Goal: Task Accomplishment & Management: Complete application form

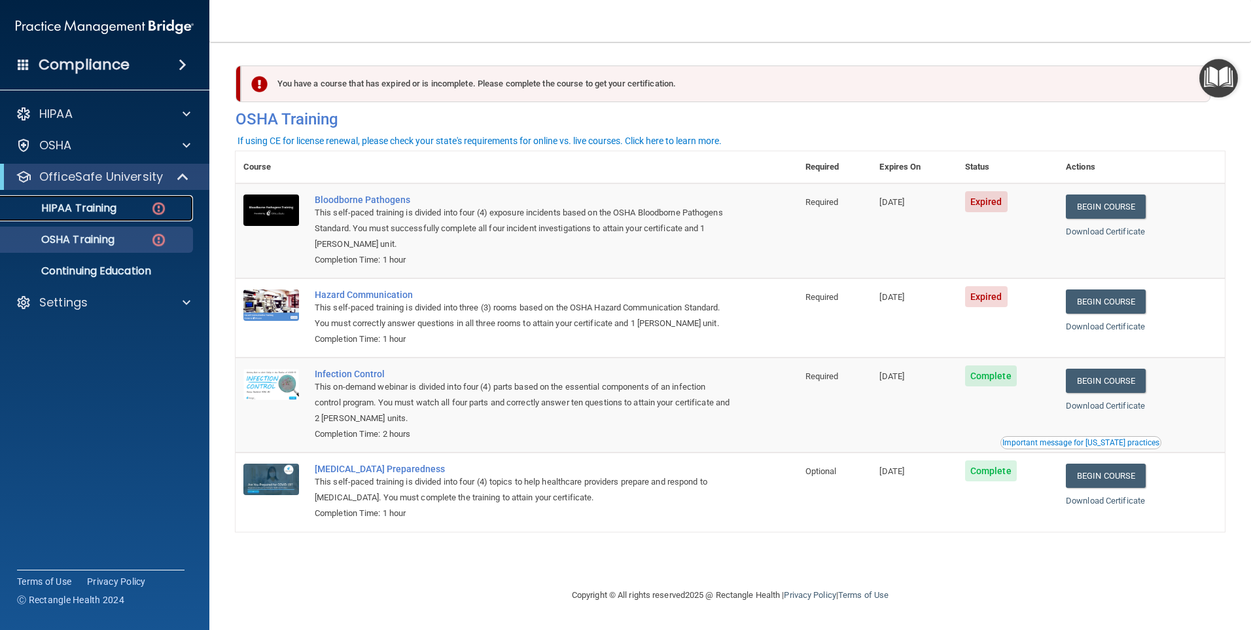
click at [77, 202] on p "HIPAA Training" at bounding box center [63, 208] width 108 height 13
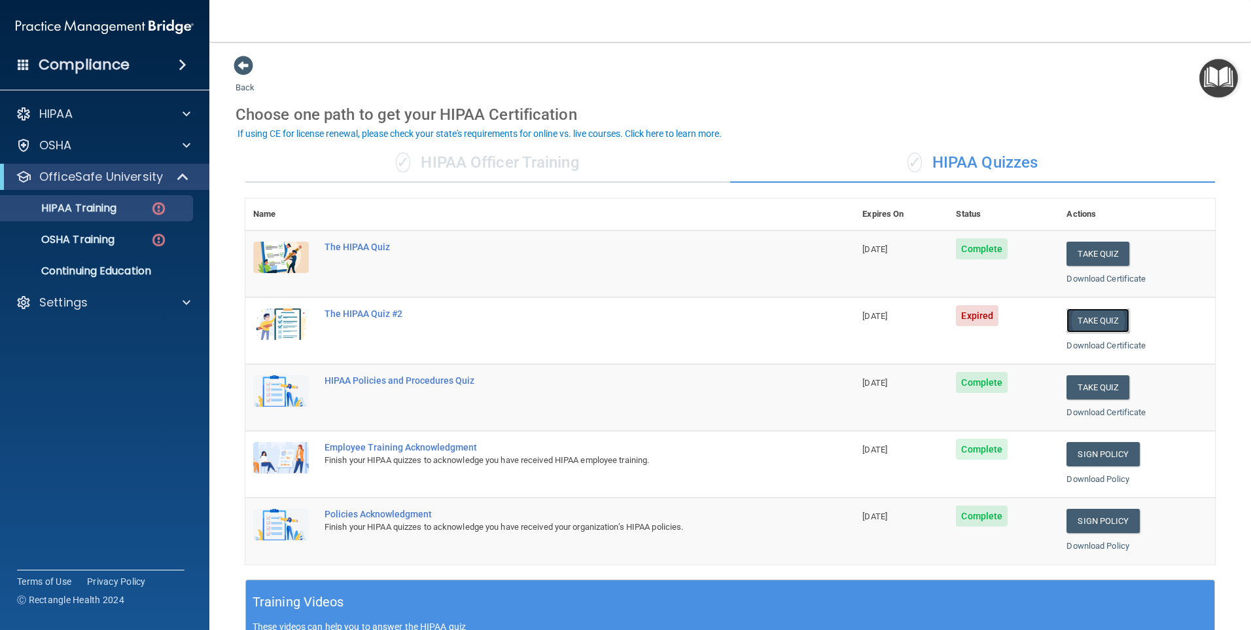
click at [1093, 323] on button "Take Quiz" at bounding box center [1098, 320] width 63 height 24
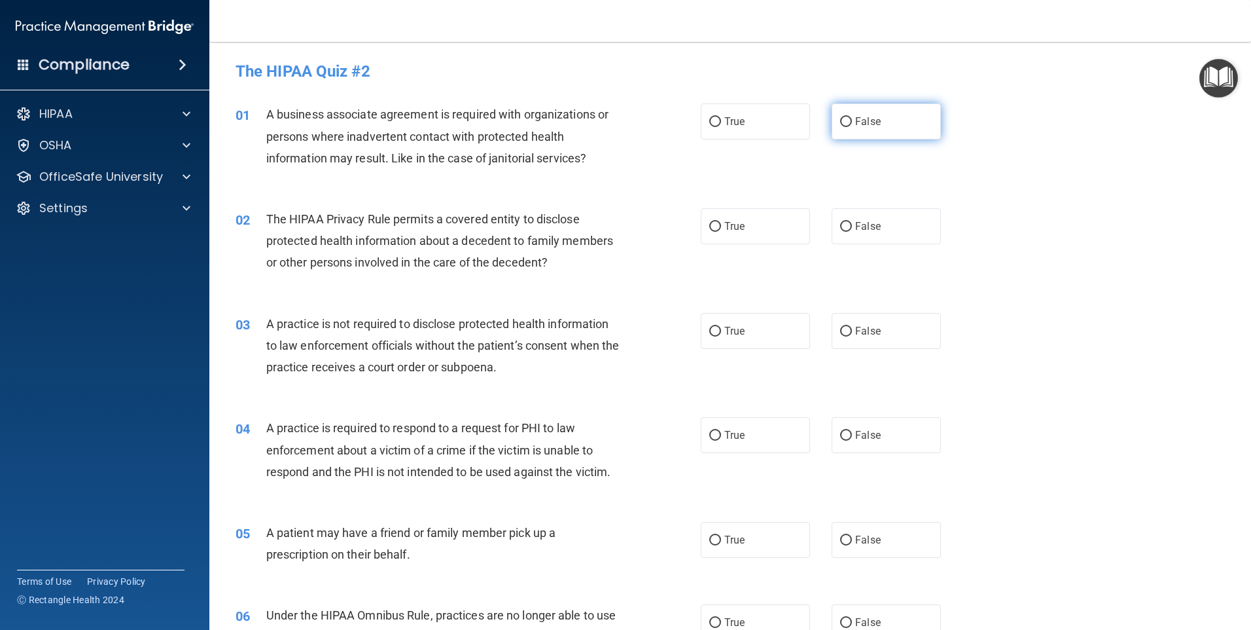
click at [844, 117] on input "False" at bounding box center [846, 122] width 12 height 10
radio input "true"
click at [725, 230] on span "True" at bounding box center [735, 226] width 20 height 12
click at [721, 230] on input "True" at bounding box center [715, 227] width 12 height 10
radio input "true"
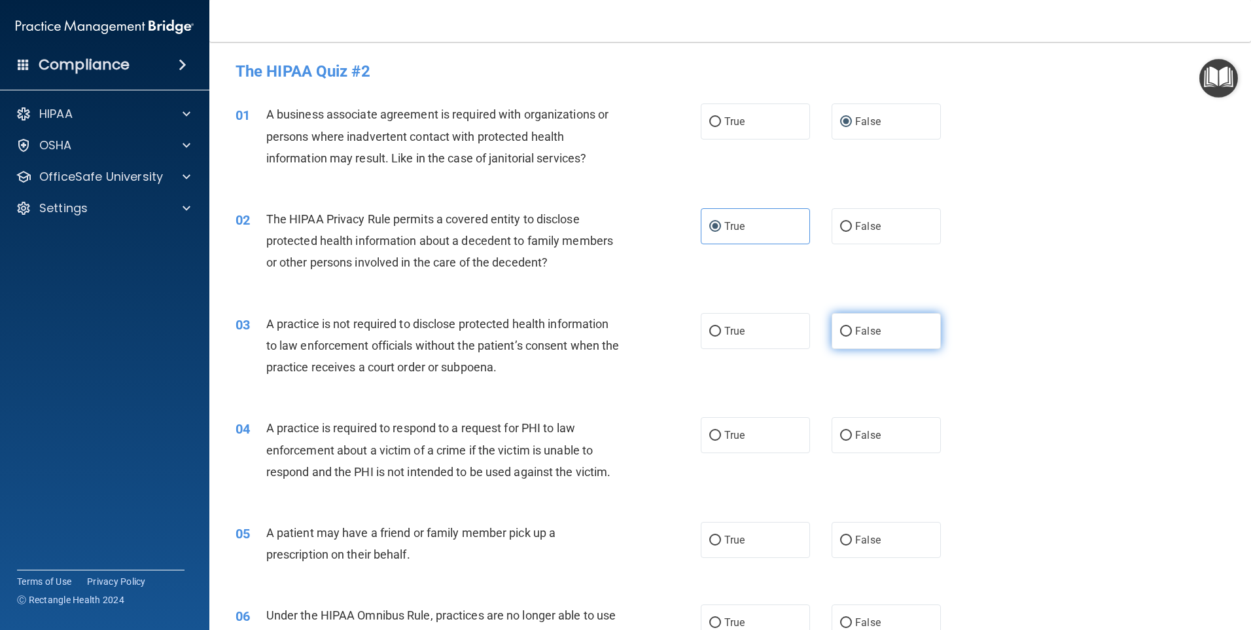
click at [855, 333] on span "False" at bounding box center [868, 331] width 26 height 12
click at [852, 333] on input "False" at bounding box center [846, 332] width 12 height 10
radio input "true"
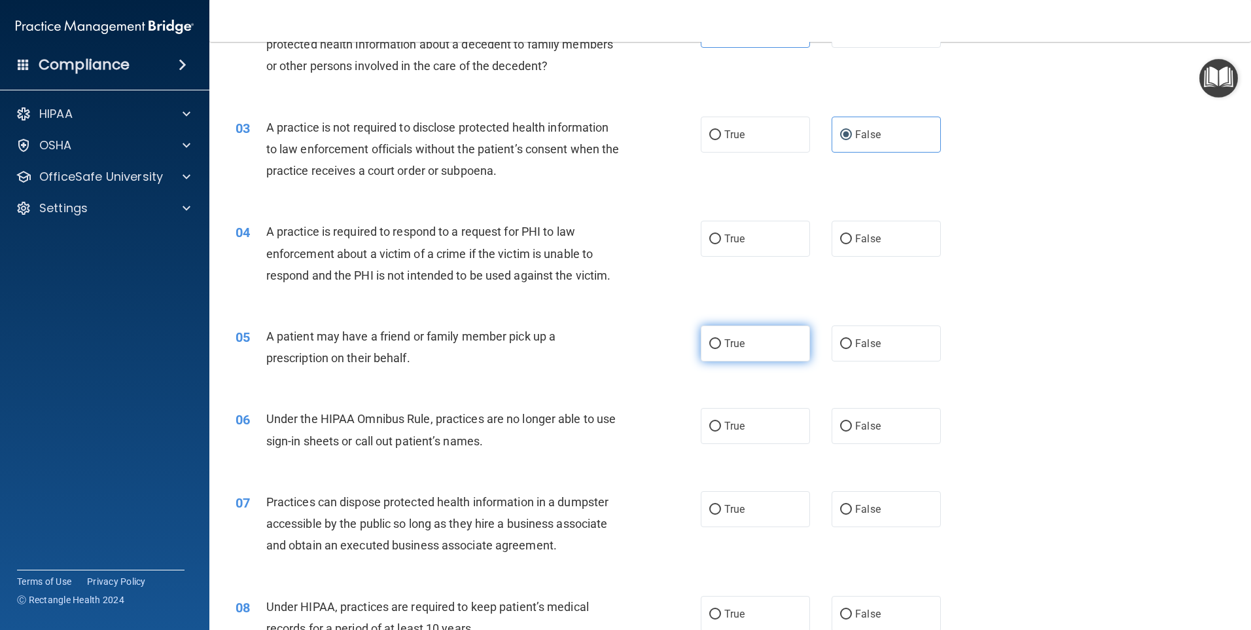
click at [772, 348] on label "True" at bounding box center [755, 343] width 109 height 36
click at [721, 348] on input "True" at bounding box center [715, 344] width 12 height 10
radio input "true"
click at [762, 248] on label "True" at bounding box center [755, 239] width 109 height 36
click at [721, 244] on input "True" at bounding box center [715, 239] width 12 height 10
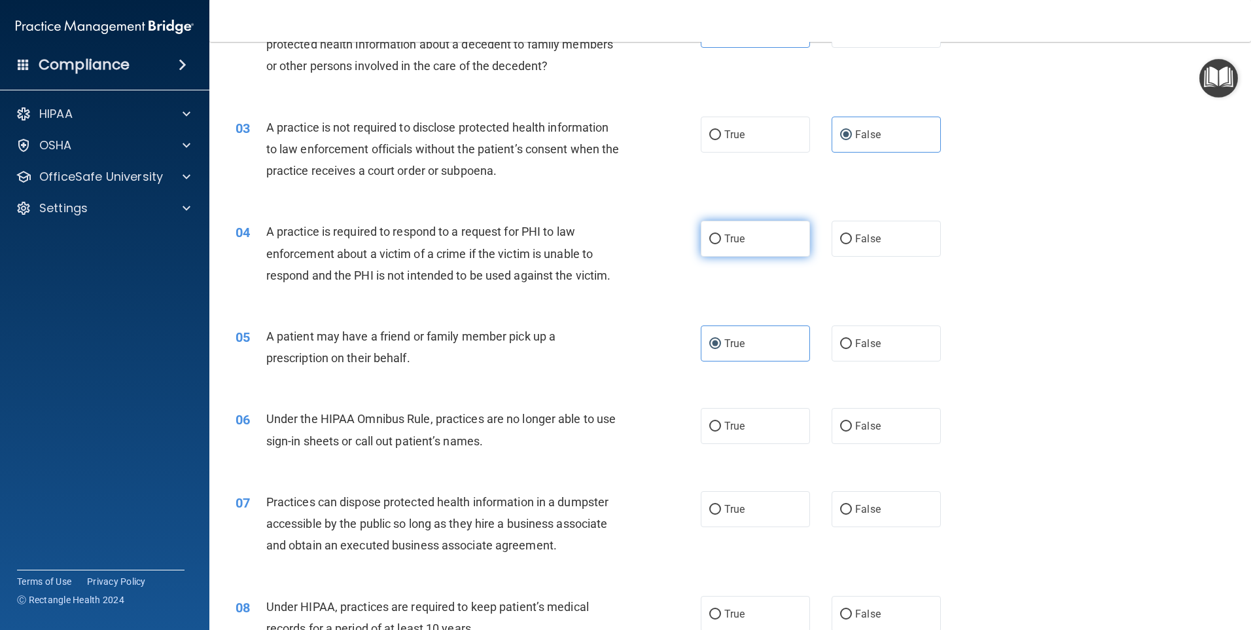
radio input "true"
click at [840, 342] on input "False" at bounding box center [846, 344] width 12 height 10
radio input "true"
click at [725, 346] on span "True" at bounding box center [735, 343] width 20 height 12
click at [721, 346] on input "True" at bounding box center [715, 344] width 12 height 10
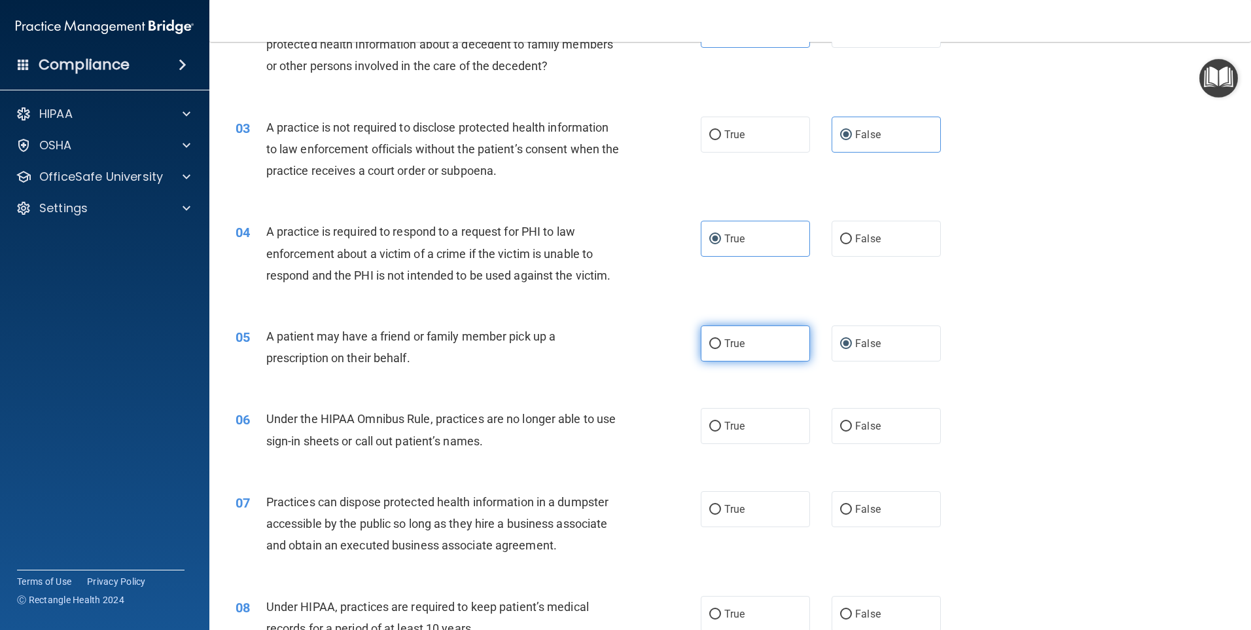
radio input "true"
radio input "false"
click at [840, 427] on input "False" at bounding box center [846, 427] width 12 height 10
radio input "true"
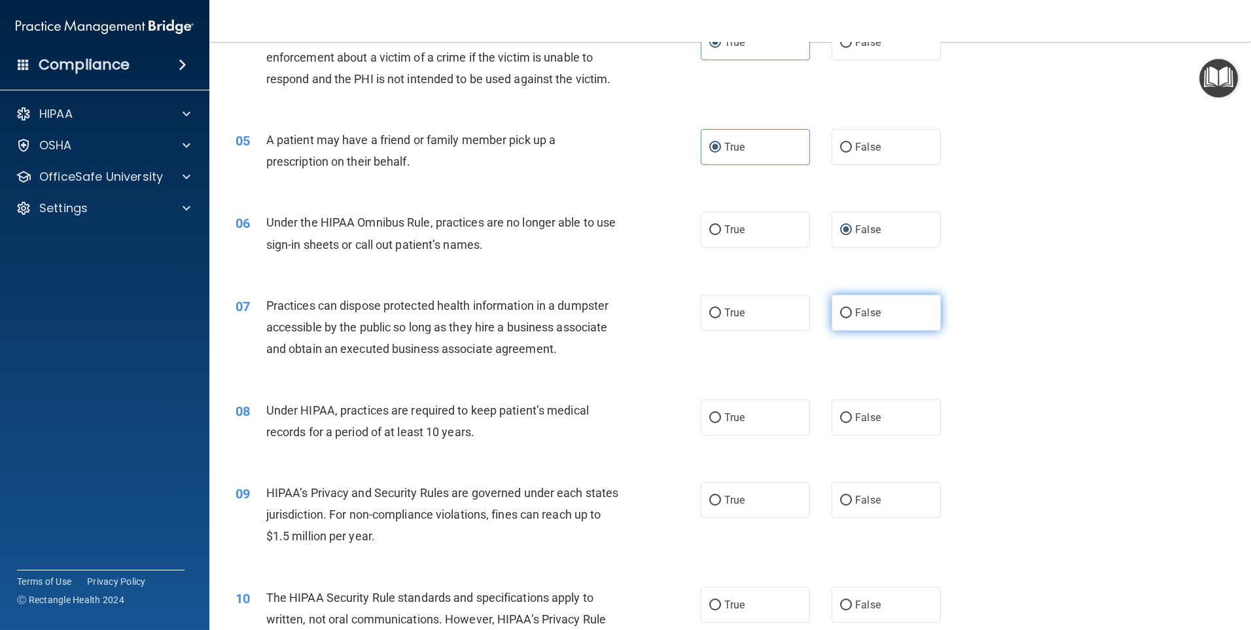
click at [874, 315] on label "False" at bounding box center [886, 313] width 109 height 36
click at [852, 315] on input "False" at bounding box center [846, 313] width 12 height 10
radio input "true"
click at [861, 423] on label "False" at bounding box center [886, 417] width 109 height 36
click at [852, 423] on input "False" at bounding box center [846, 418] width 12 height 10
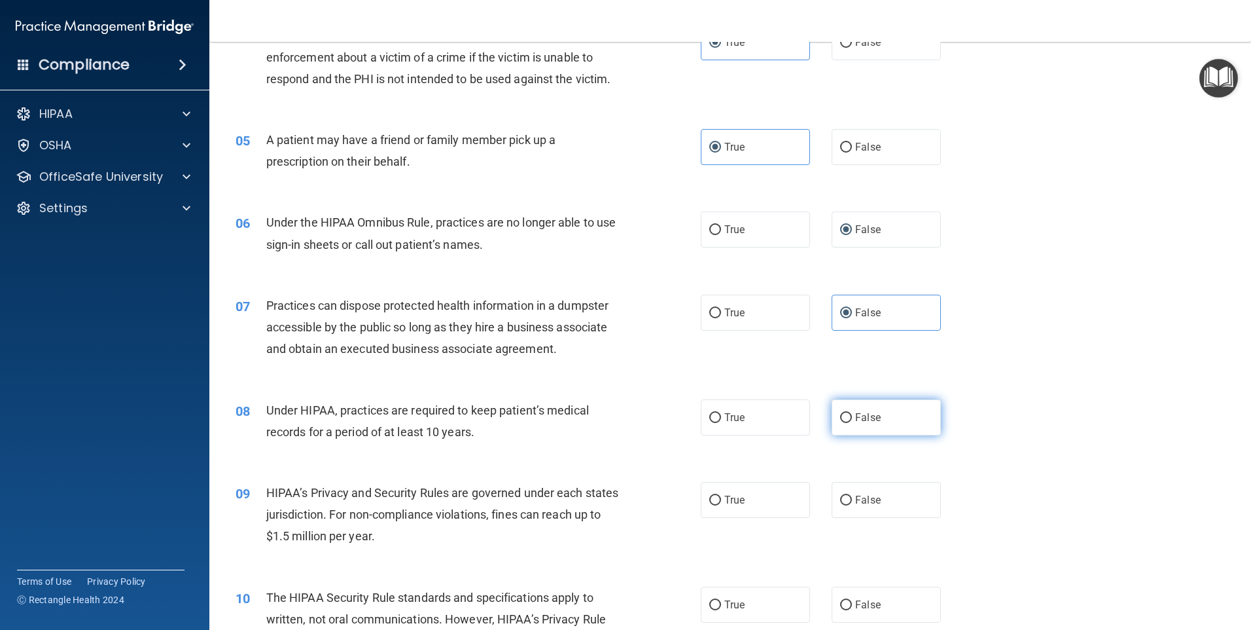
radio input "true"
click at [864, 497] on span "False" at bounding box center [868, 500] width 26 height 12
click at [852, 497] on input "False" at bounding box center [846, 500] width 12 height 10
radio input "true"
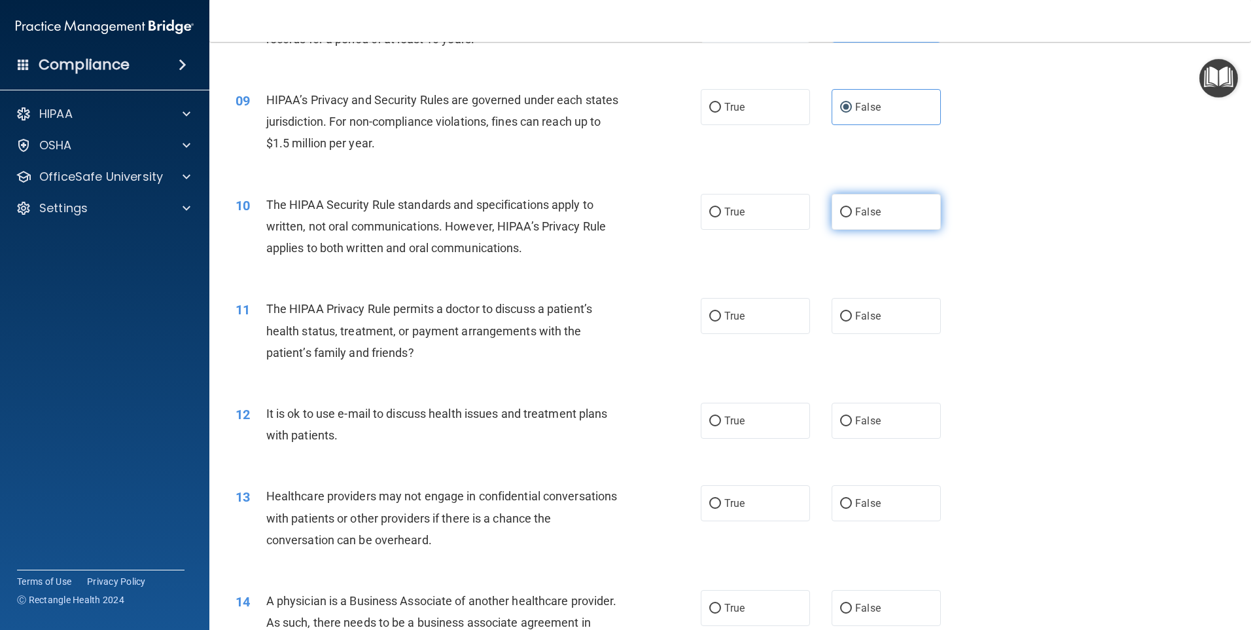
scroll to position [851, 0]
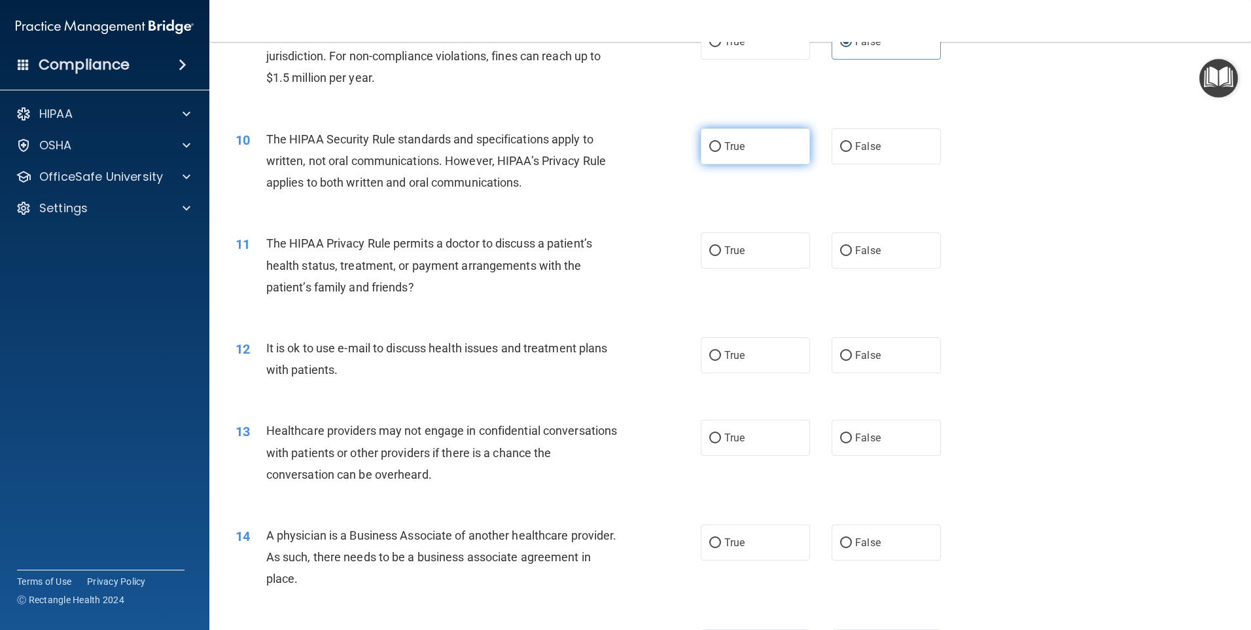
click at [761, 147] on label "True" at bounding box center [755, 146] width 109 height 36
click at [721, 147] on input "True" at bounding box center [715, 147] width 12 height 10
radio input "true"
click at [756, 252] on label "True" at bounding box center [755, 250] width 109 height 36
click at [721, 252] on input "True" at bounding box center [715, 251] width 12 height 10
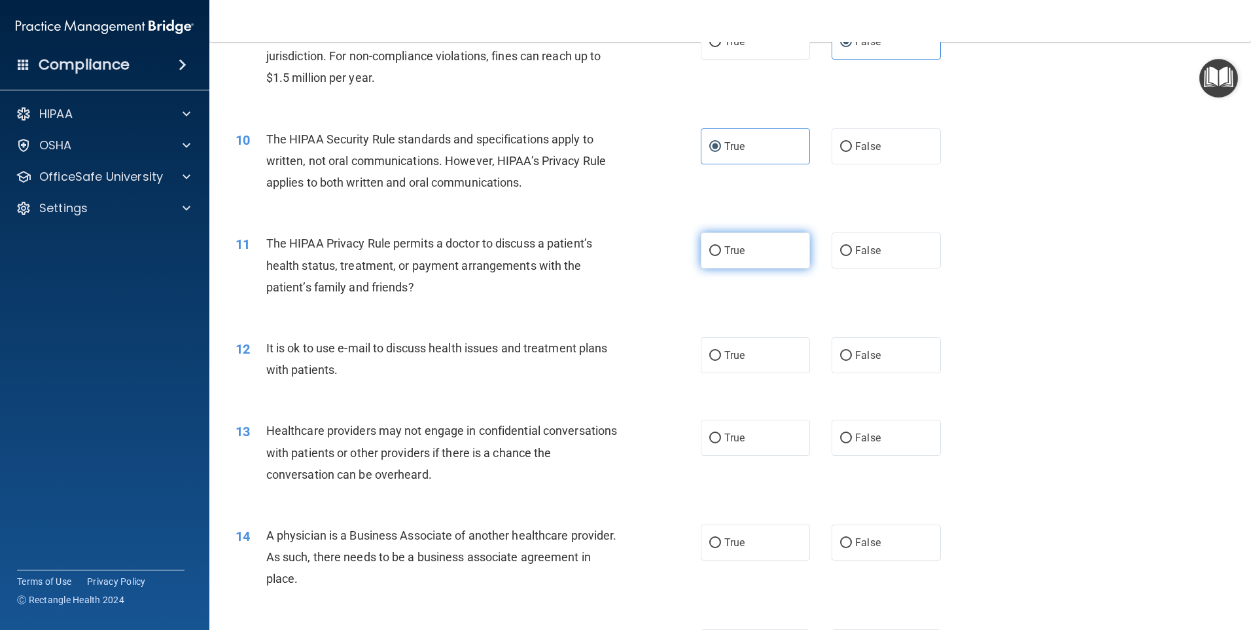
radio input "true"
click at [752, 353] on label "True" at bounding box center [755, 355] width 109 height 36
click at [721, 353] on input "True" at bounding box center [715, 356] width 12 height 10
radio input "true"
click at [842, 433] on input "False" at bounding box center [846, 438] width 12 height 10
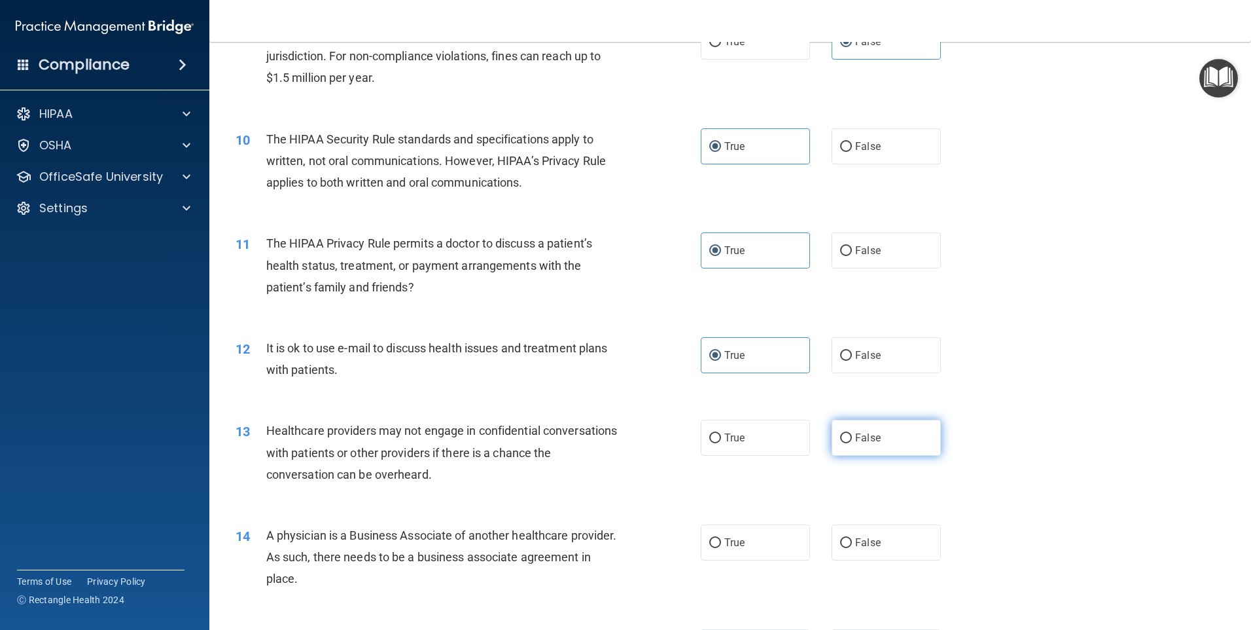
radio input "true"
click at [901, 550] on label "False" at bounding box center [886, 542] width 109 height 36
click at [852, 548] on input "False" at bounding box center [846, 543] width 12 height 10
radio input "true"
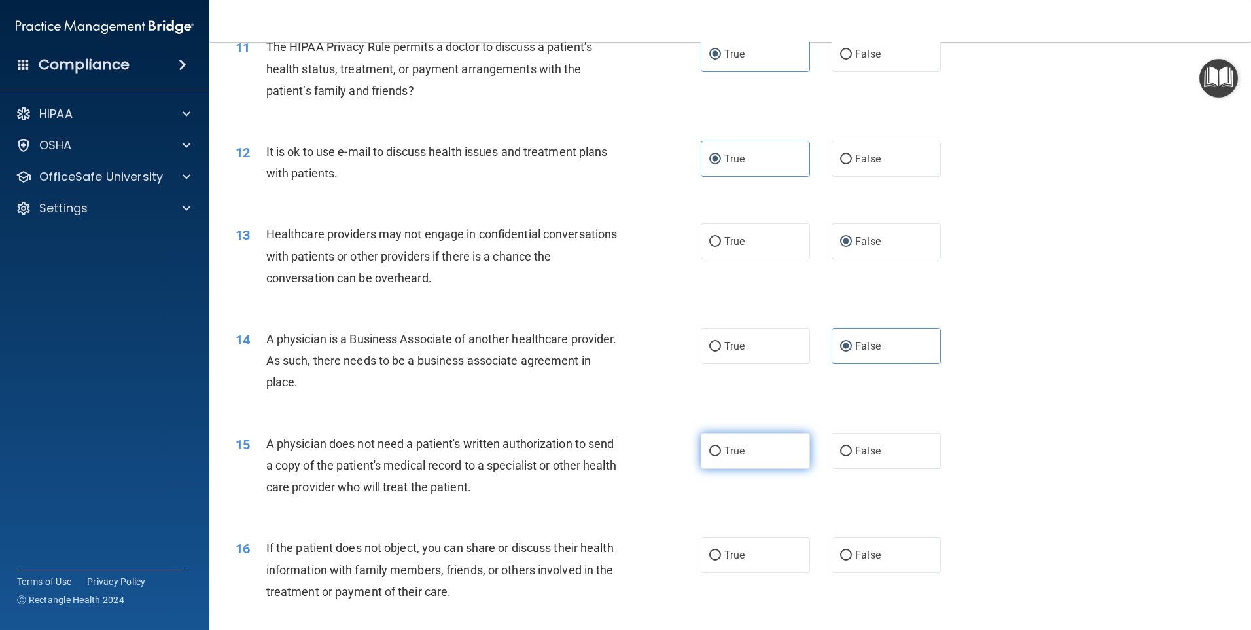
click at [757, 455] on label "True" at bounding box center [755, 451] width 109 height 36
click at [721, 455] on input "True" at bounding box center [715, 451] width 12 height 10
radio input "true"
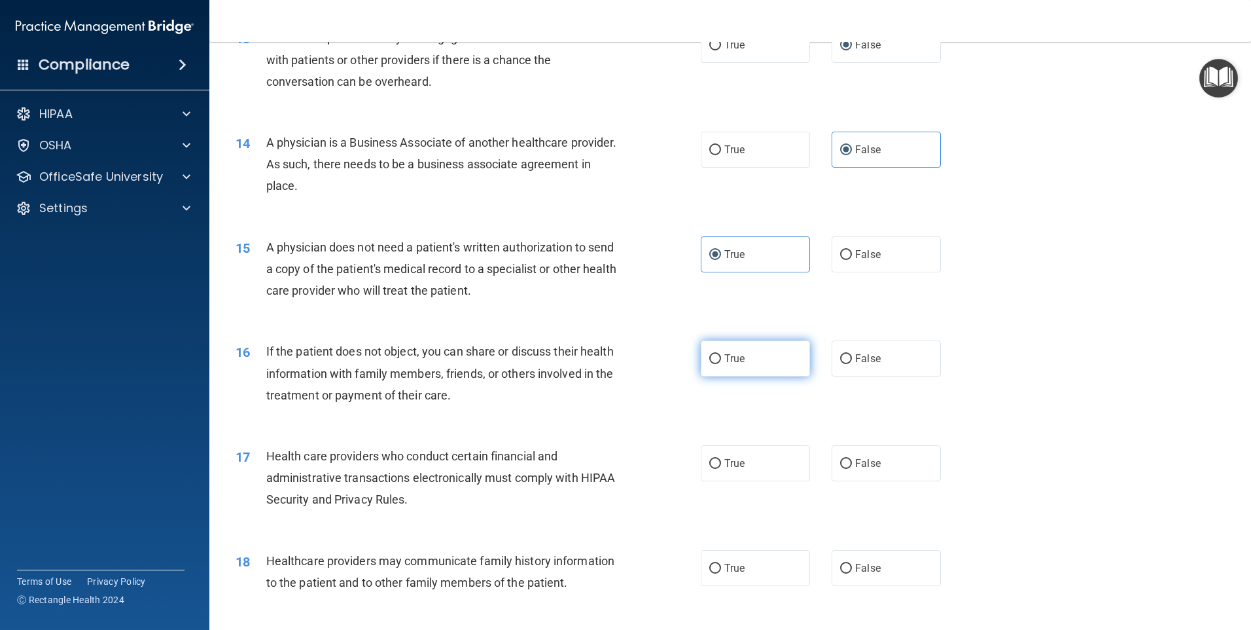
click at [747, 361] on label "True" at bounding box center [755, 358] width 109 height 36
click at [721, 361] on input "True" at bounding box center [715, 359] width 12 height 10
radio input "true"
click at [752, 465] on label "True" at bounding box center [755, 463] width 109 height 36
click at [721, 465] on input "True" at bounding box center [715, 464] width 12 height 10
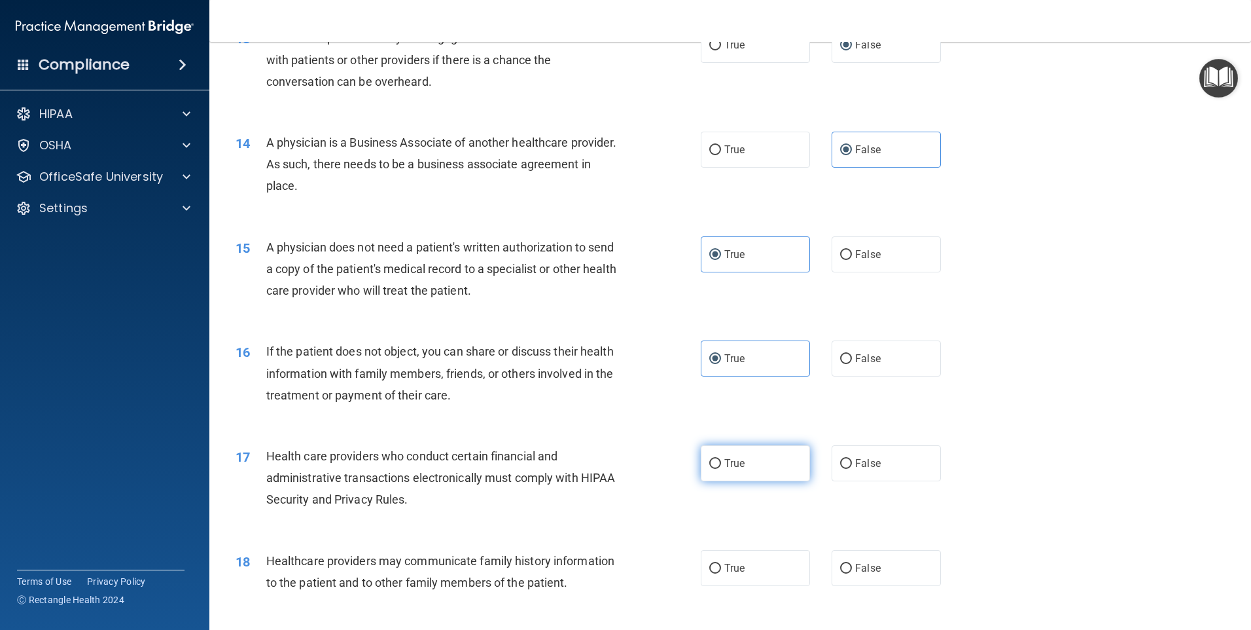
radio input "true"
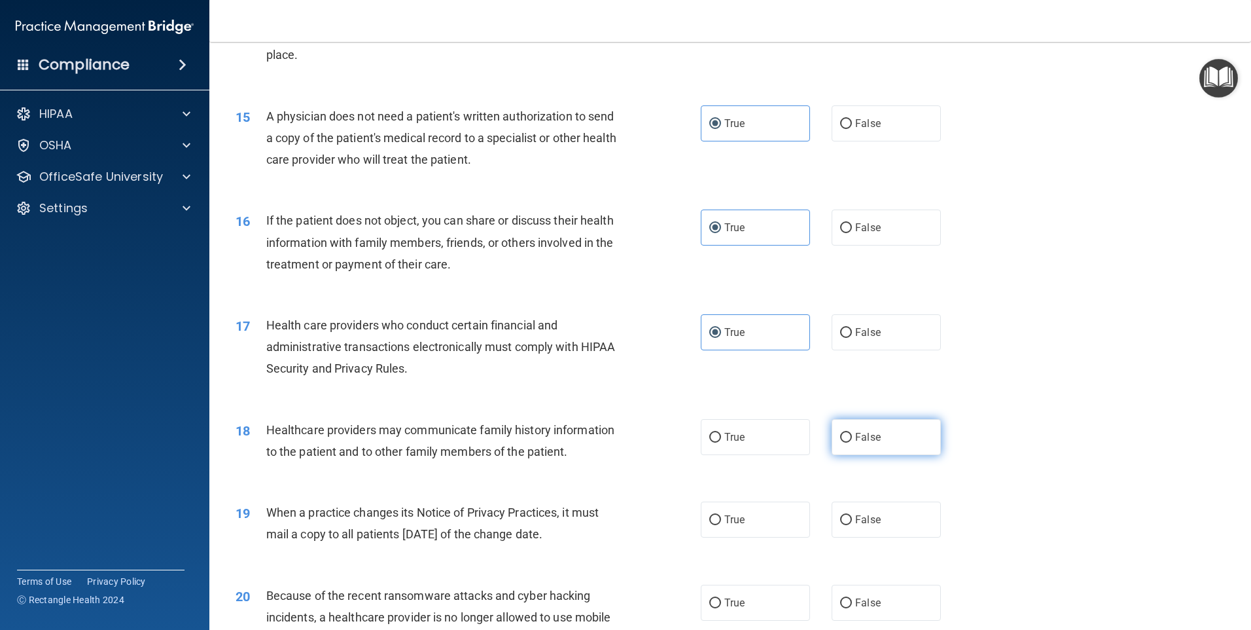
click at [855, 436] on span "False" at bounding box center [868, 437] width 26 height 12
click at [852, 436] on input "False" at bounding box center [846, 438] width 12 height 10
radio input "true"
click at [867, 531] on label "False" at bounding box center [886, 519] width 109 height 36
click at [852, 525] on input "False" at bounding box center [846, 520] width 12 height 10
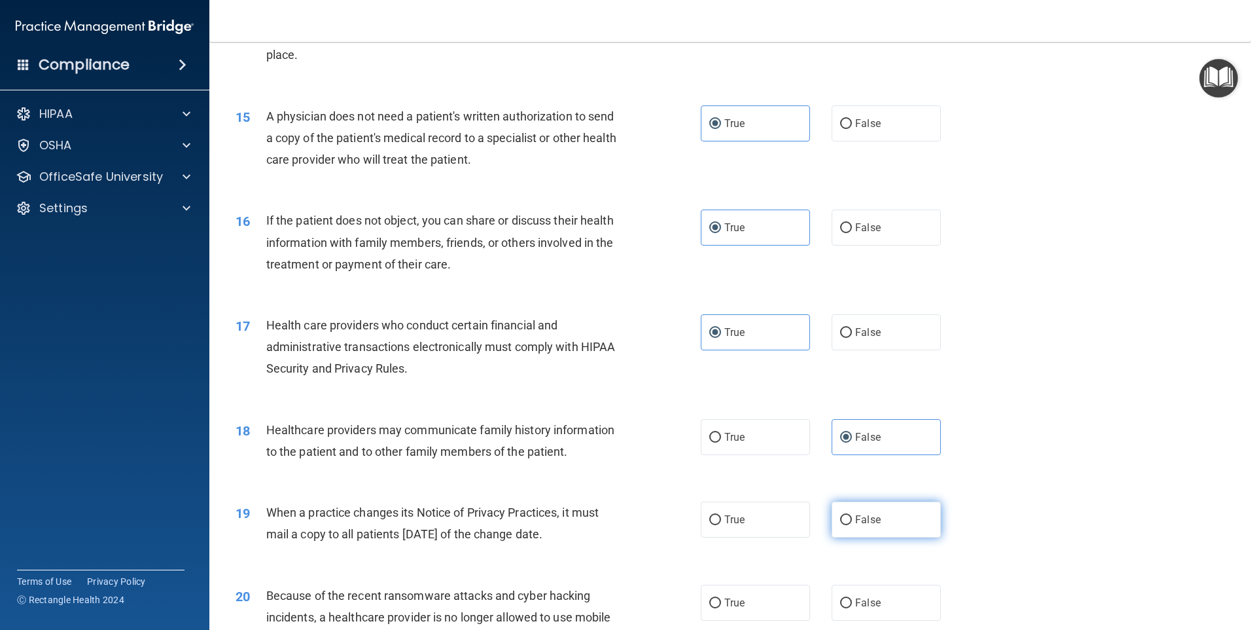
radio input "true"
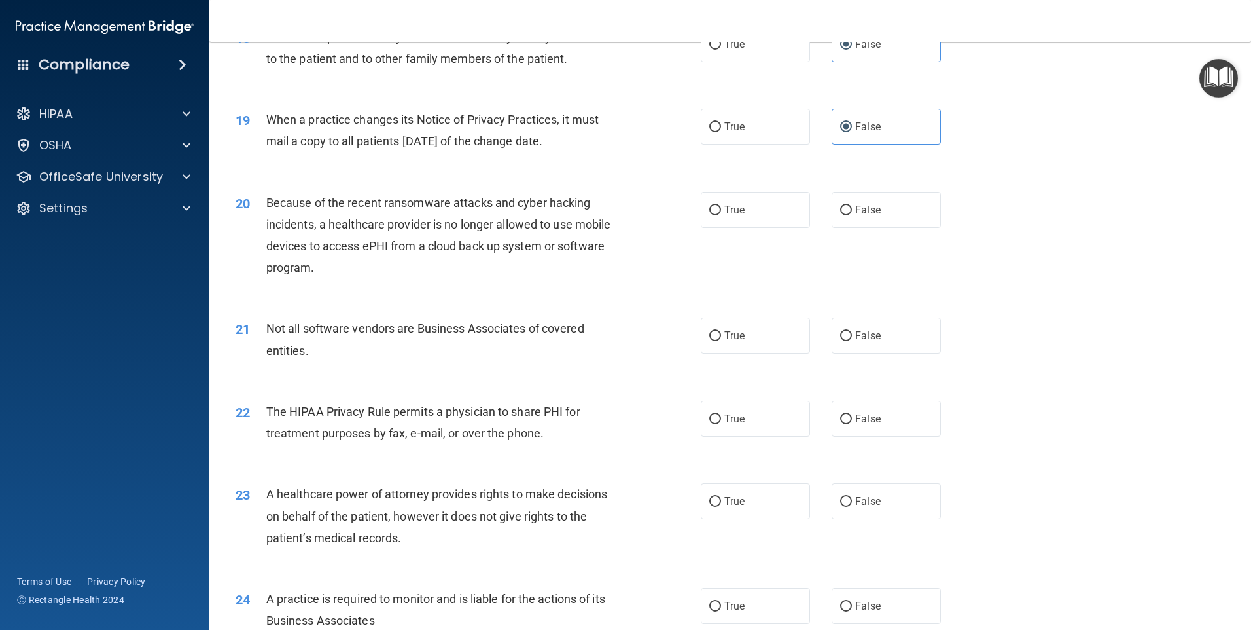
scroll to position [1833, 0]
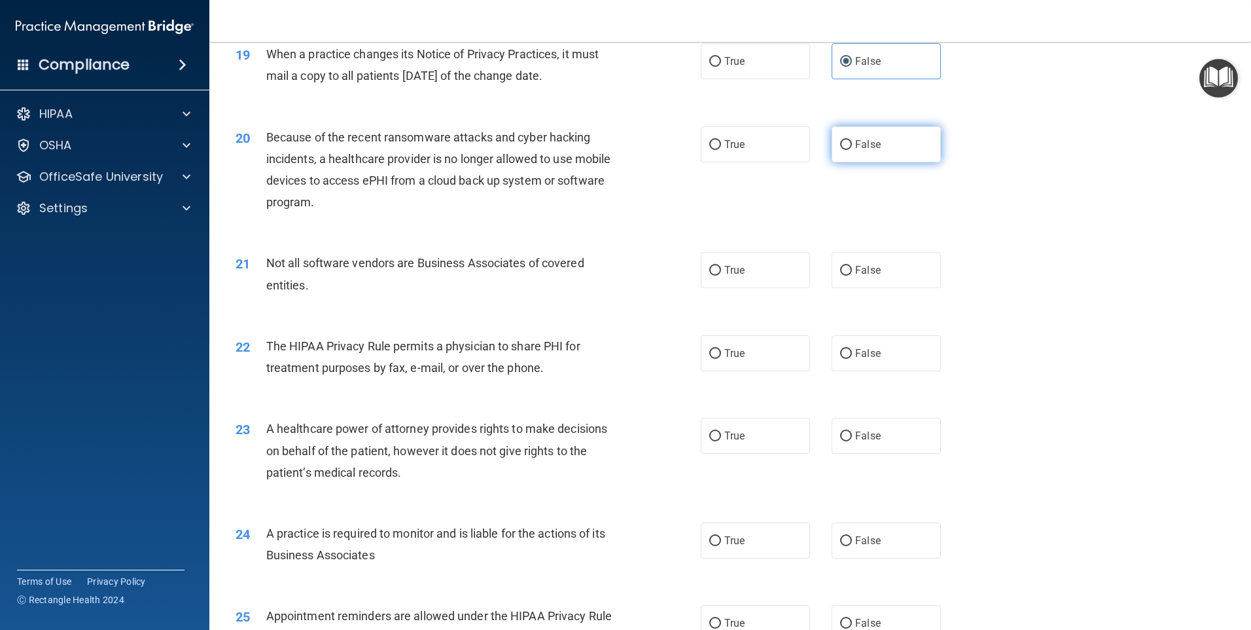
click at [895, 141] on label "False" at bounding box center [886, 144] width 109 height 36
click at [852, 141] on input "False" at bounding box center [846, 145] width 12 height 10
radio input "true"
click at [722, 277] on label "True" at bounding box center [755, 270] width 109 height 36
click at [721, 276] on input "True" at bounding box center [715, 271] width 12 height 10
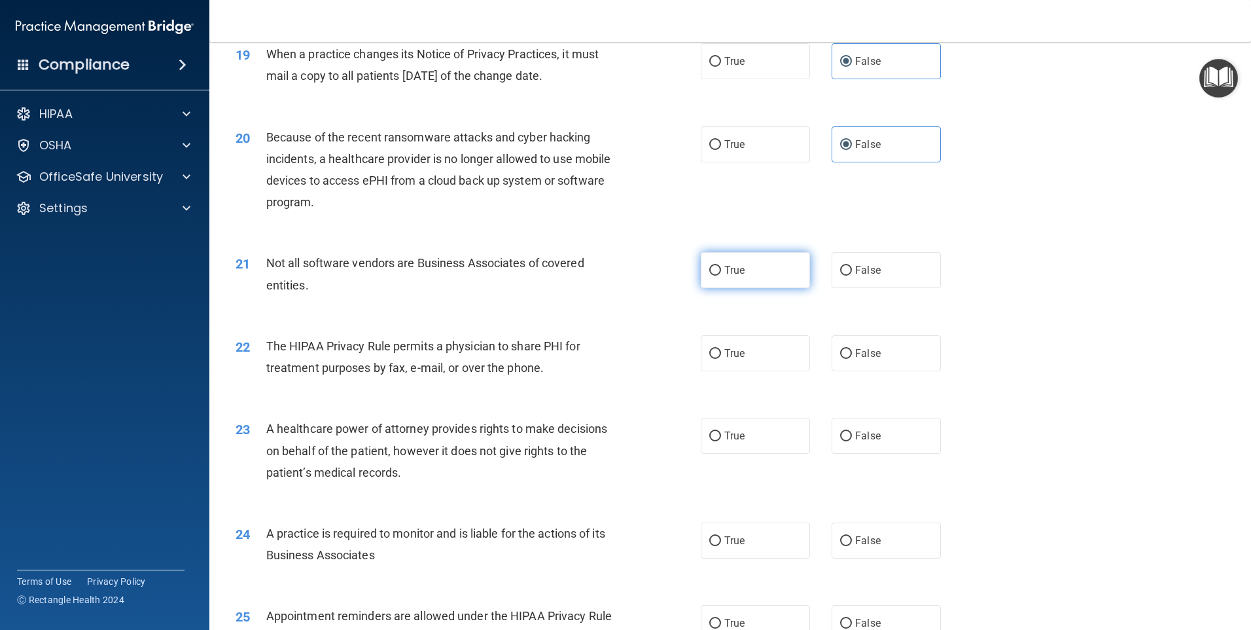
radio input "true"
click at [747, 346] on label "True" at bounding box center [755, 353] width 109 height 36
click at [721, 349] on input "True" at bounding box center [715, 354] width 12 height 10
radio input "true"
click at [861, 438] on span "False" at bounding box center [868, 435] width 26 height 12
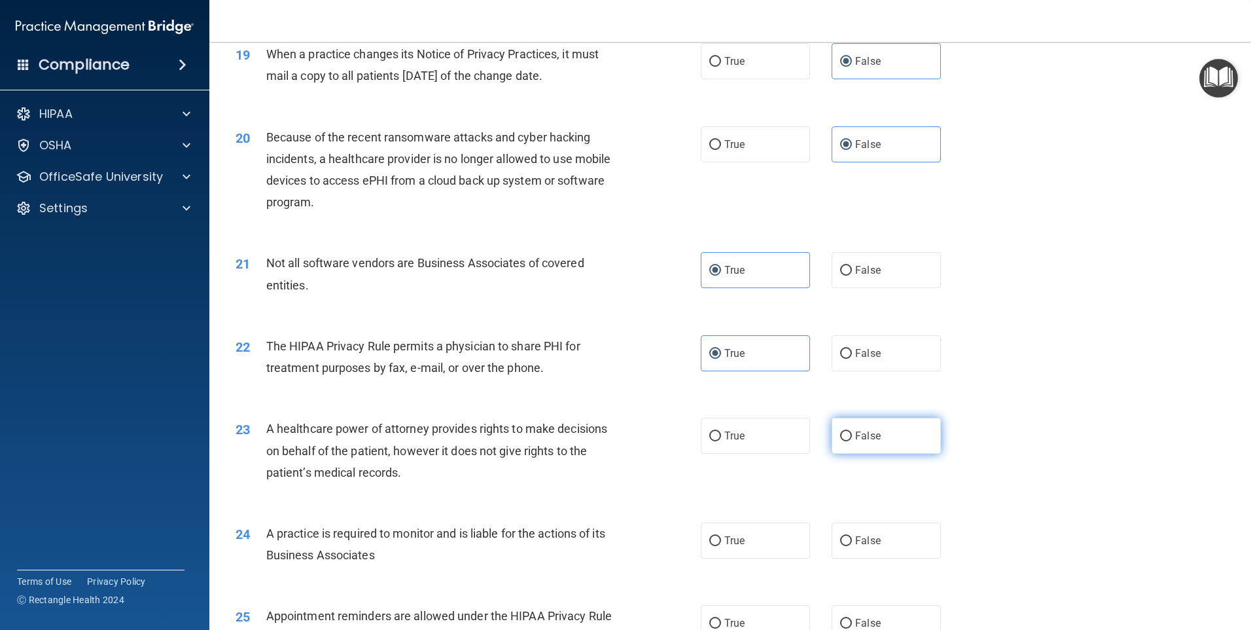
click at [852, 438] on input "False" at bounding box center [846, 436] width 12 height 10
radio input "true"
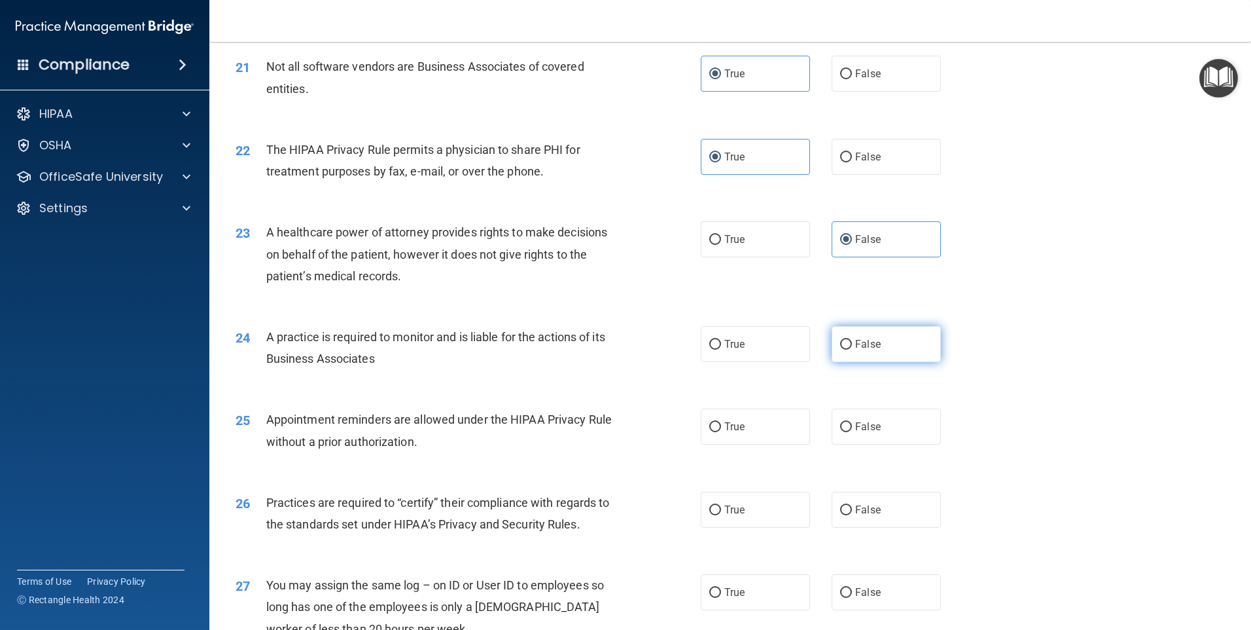
click at [844, 340] on input "False" at bounding box center [846, 345] width 12 height 10
radio input "true"
click at [763, 420] on label "True" at bounding box center [755, 426] width 109 height 36
click at [721, 422] on input "True" at bounding box center [715, 427] width 12 height 10
radio input "true"
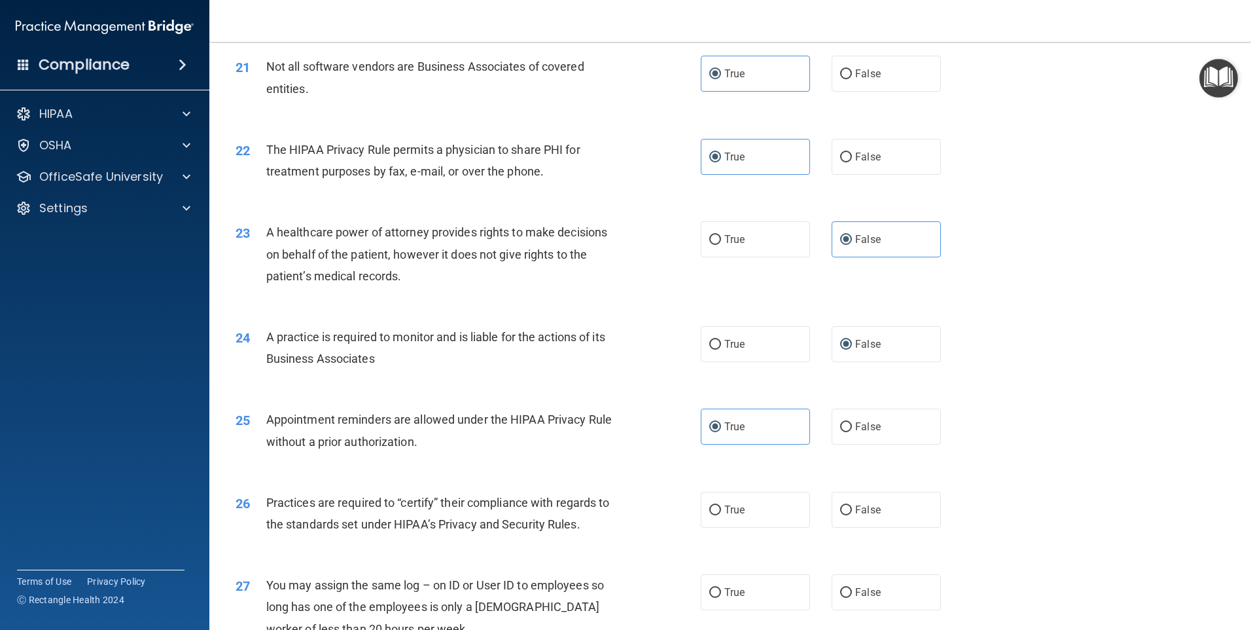
scroll to position [2225, 0]
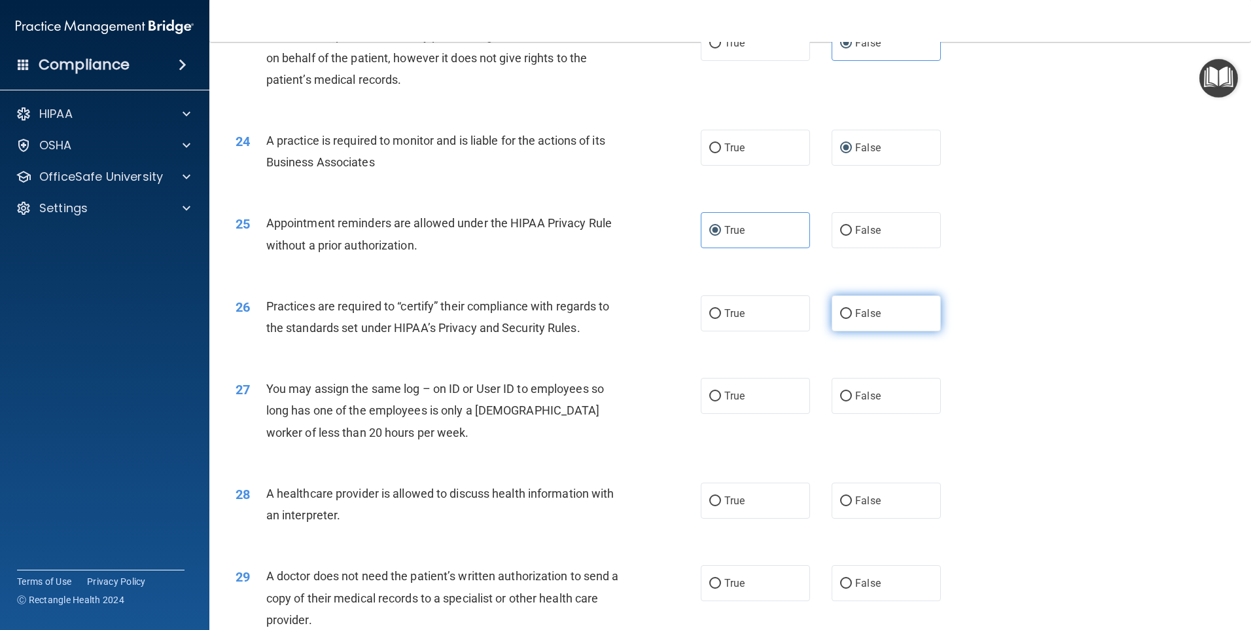
click at [861, 317] on span "False" at bounding box center [868, 313] width 26 height 12
click at [852, 317] on input "False" at bounding box center [846, 314] width 12 height 10
radio input "true"
click at [871, 382] on label "False" at bounding box center [886, 396] width 109 height 36
click at [852, 391] on input "False" at bounding box center [846, 396] width 12 height 10
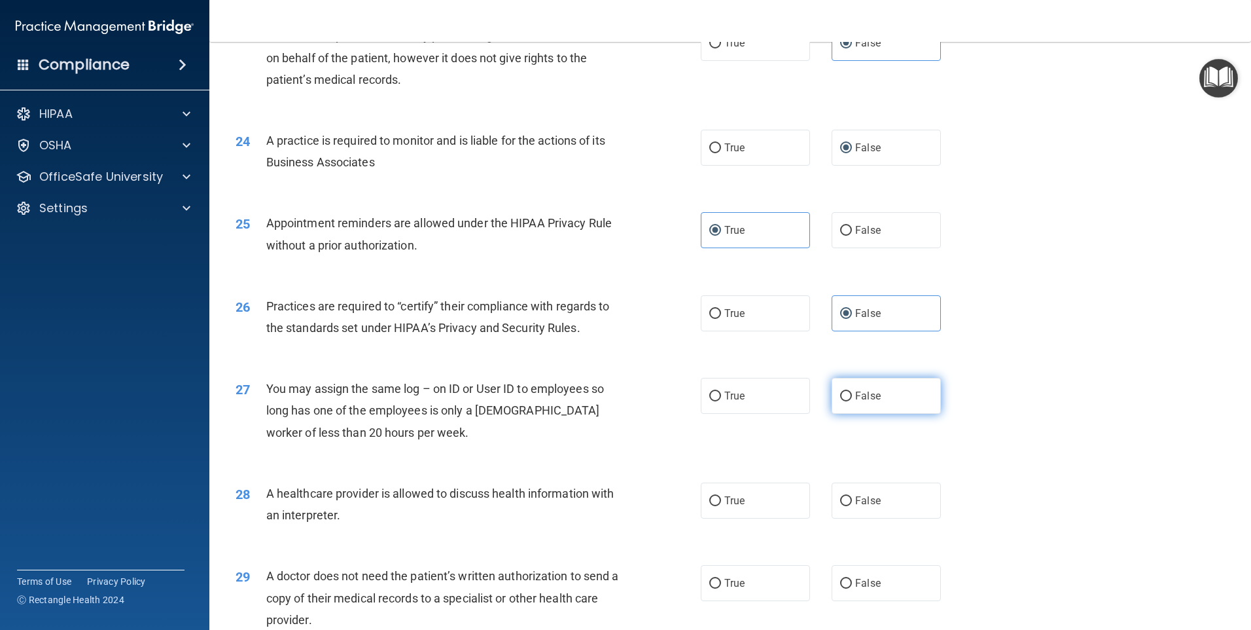
radio input "true"
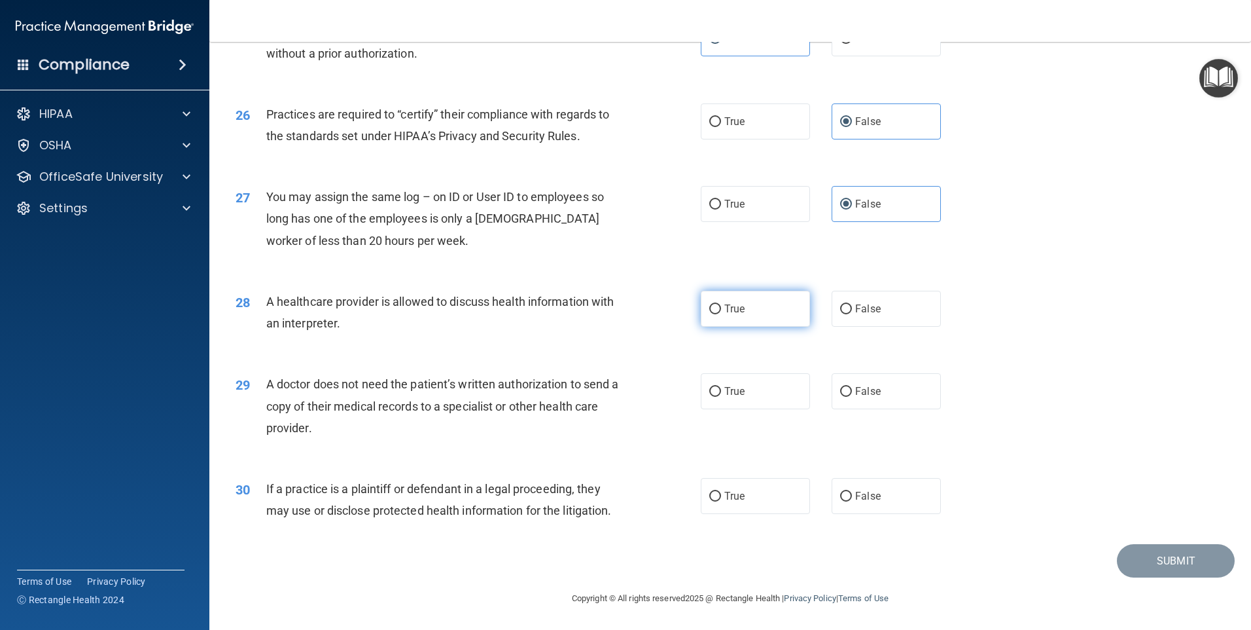
click at [748, 321] on label "True" at bounding box center [755, 309] width 109 height 36
click at [721, 314] on input "True" at bounding box center [715, 309] width 12 height 10
radio input "true"
click at [742, 382] on label "True" at bounding box center [755, 391] width 109 height 36
click at [721, 387] on input "True" at bounding box center [715, 392] width 12 height 10
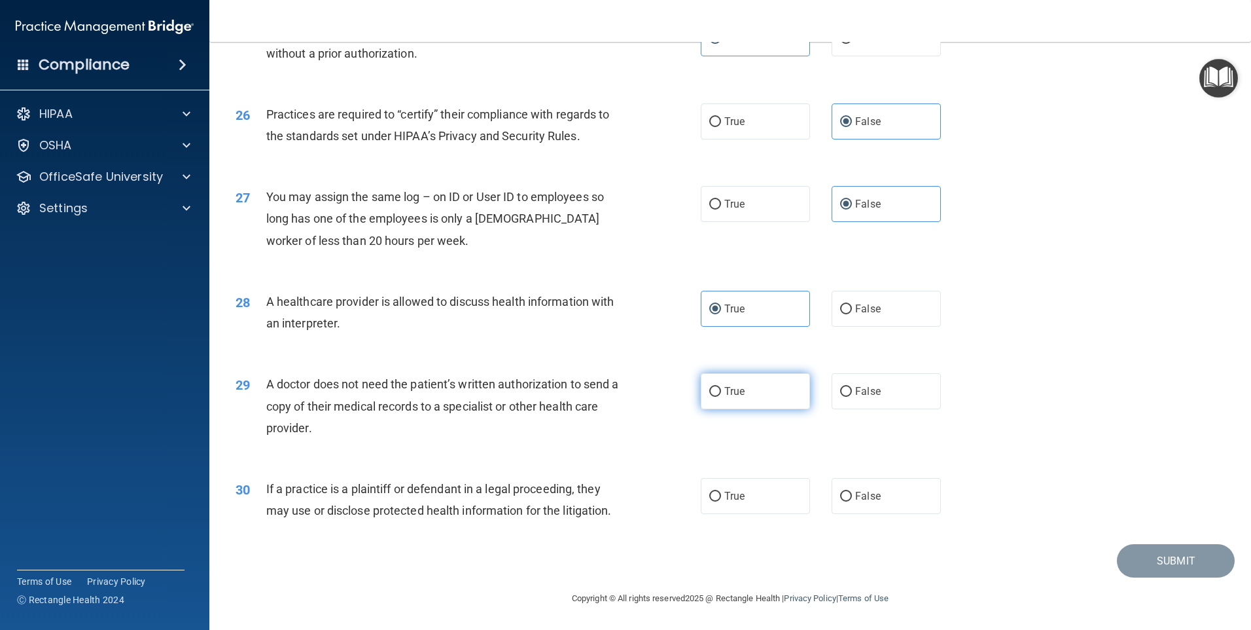
radio input "true"
click at [736, 488] on label "True" at bounding box center [755, 496] width 109 height 36
click at [721, 492] on input "True" at bounding box center [715, 497] width 12 height 10
radio input "true"
click at [1180, 554] on button "Submit" at bounding box center [1176, 560] width 118 height 33
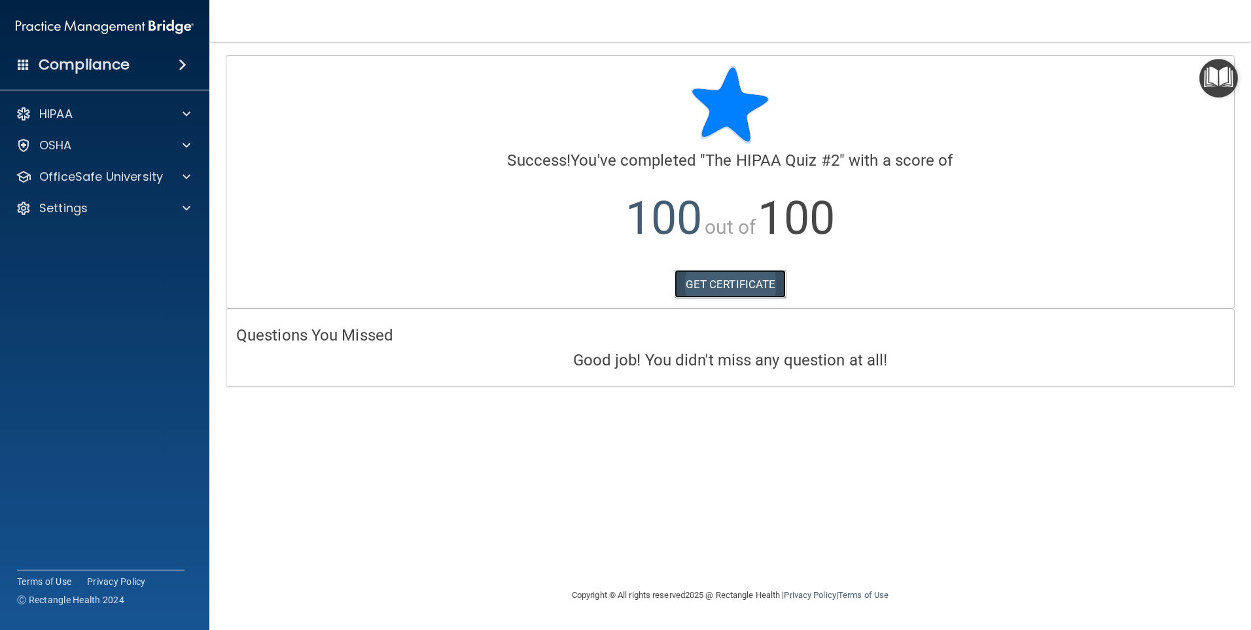
click at [724, 284] on link "GET CERTIFICATE" at bounding box center [731, 284] width 112 height 29
click at [109, 183] on p "OfficeSafe University" at bounding box center [101, 177] width 124 height 16
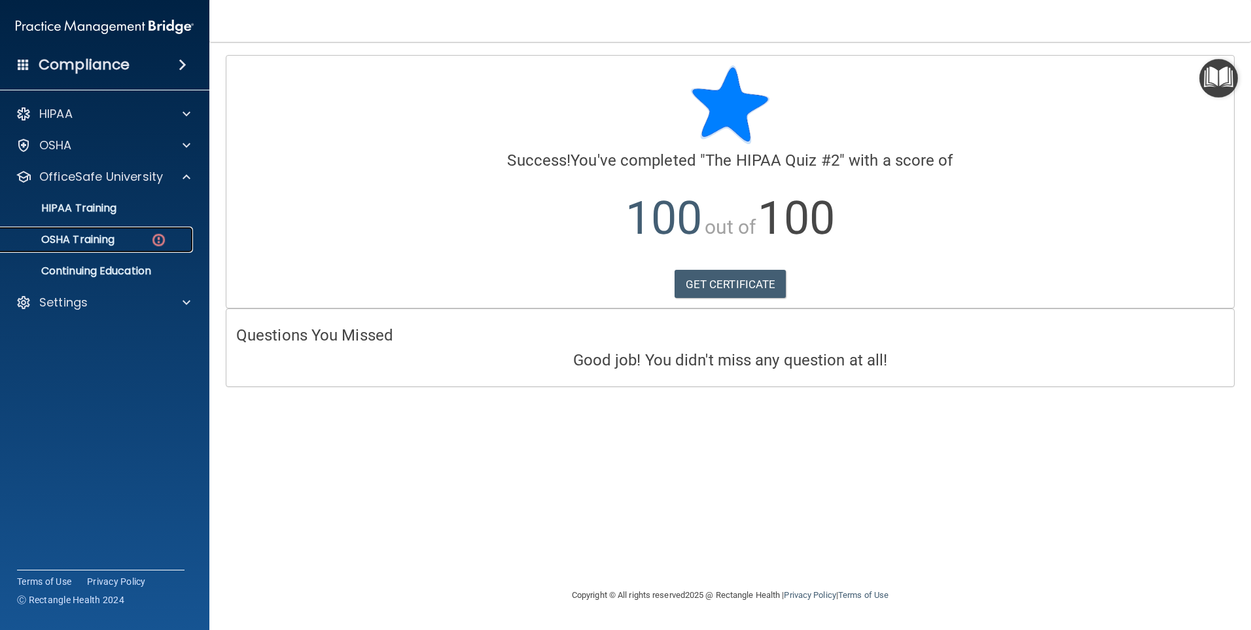
click at [126, 247] on link "OSHA Training" at bounding box center [90, 239] width 206 height 26
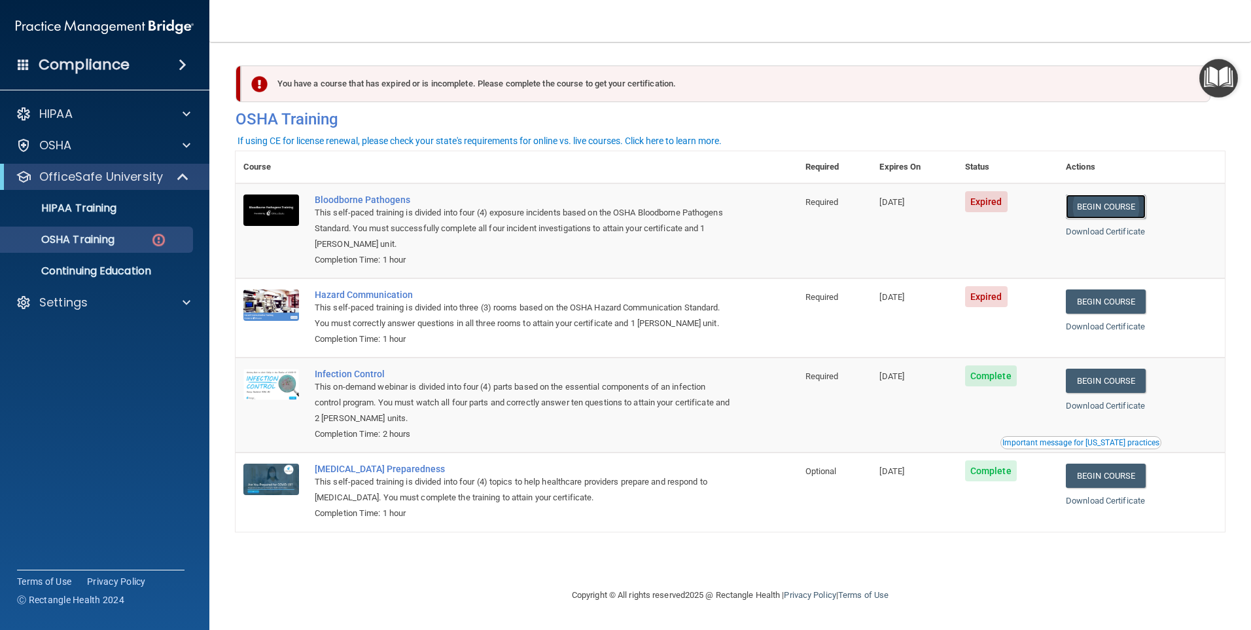
click at [1136, 209] on link "Begin Course" at bounding box center [1106, 206] width 80 height 24
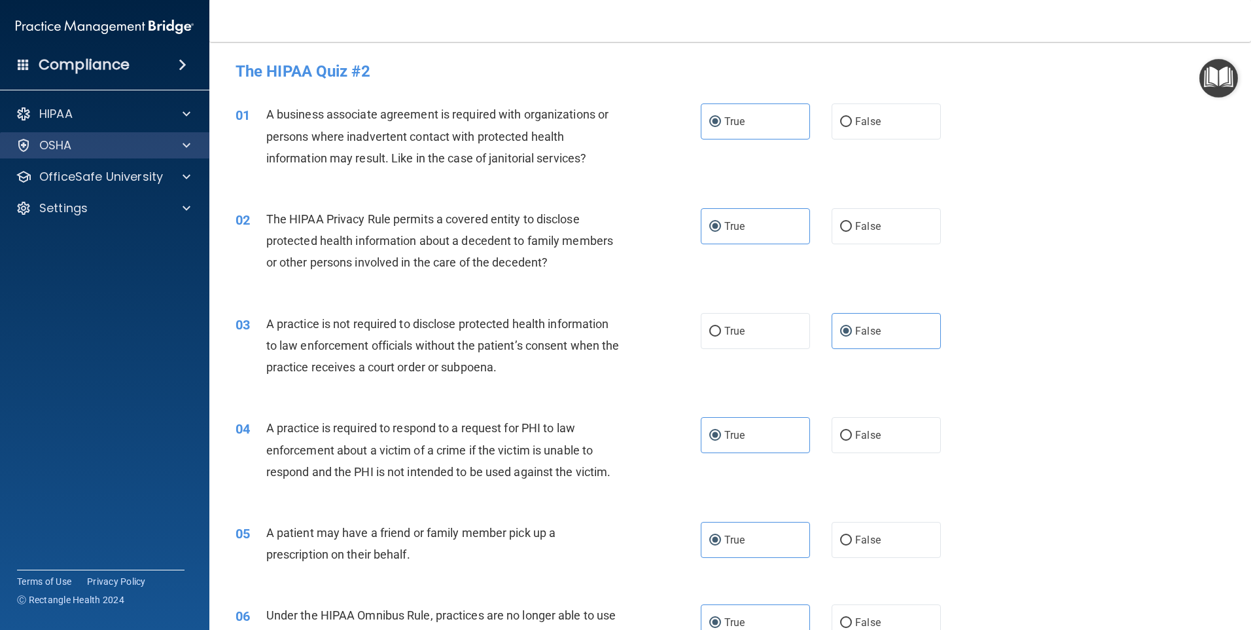
scroll to position [454, 0]
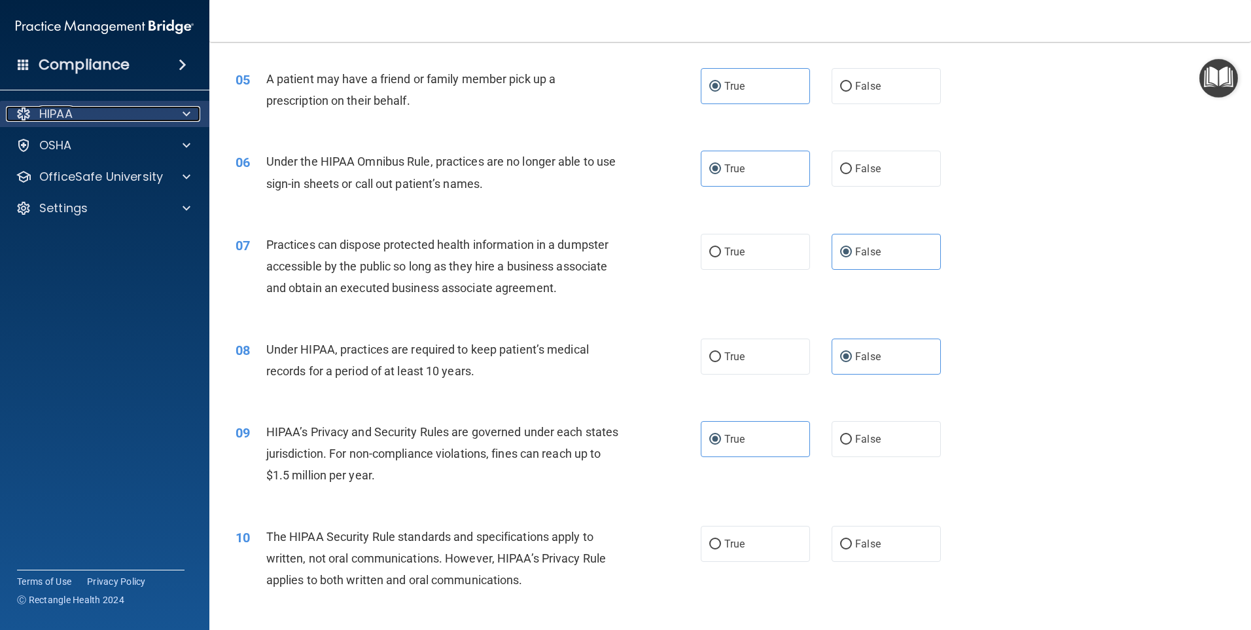
click at [70, 116] on p "HIPAA" at bounding box center [55, 114] width 33 height 16
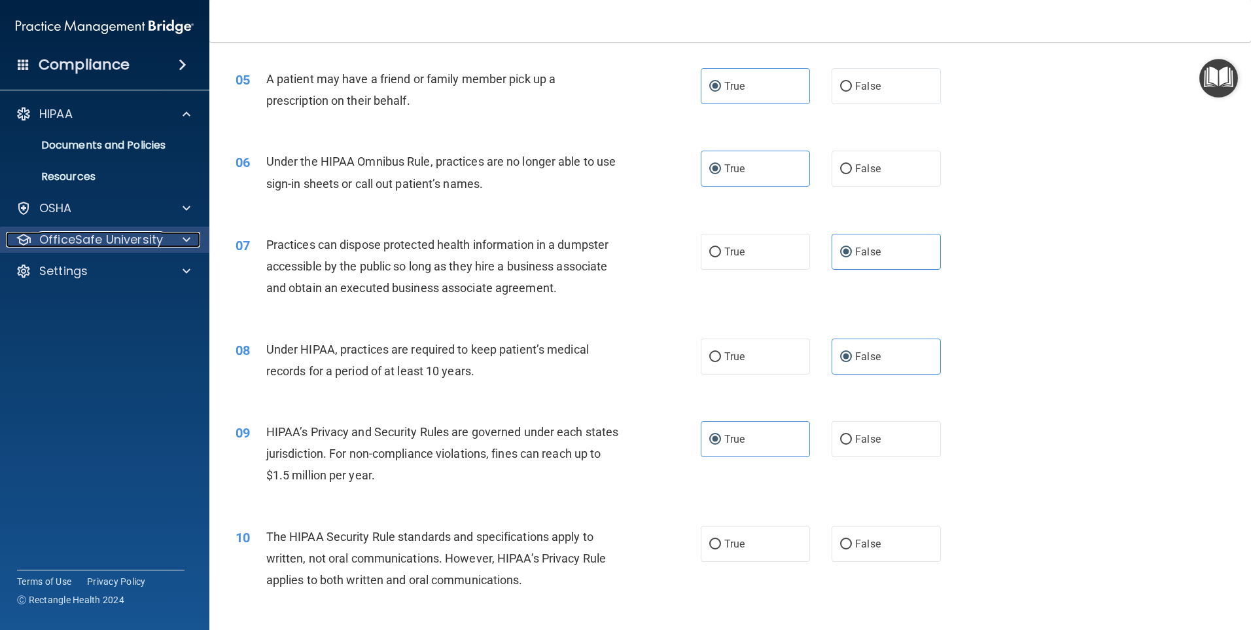
click at [68, 232] on p "OfficeSafe University" at bounding box center [101, 240] width 124 height 16
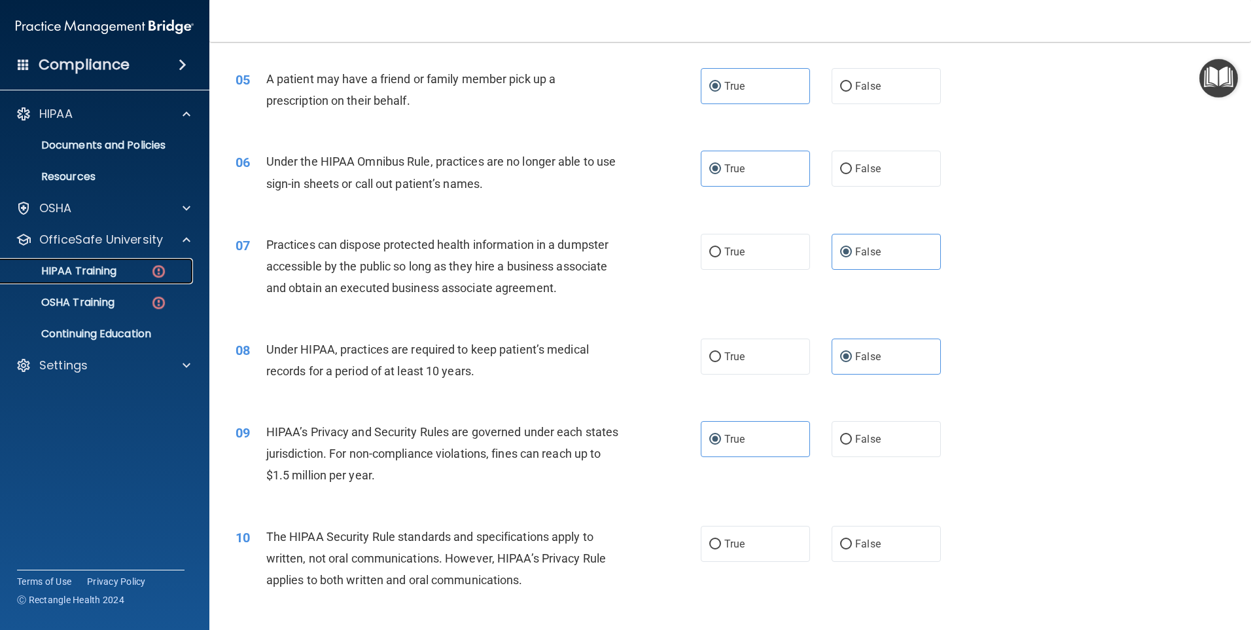
click at [103, 274] on p "HIPAA Training" at bounding box center [63, 270] width 108 height 13
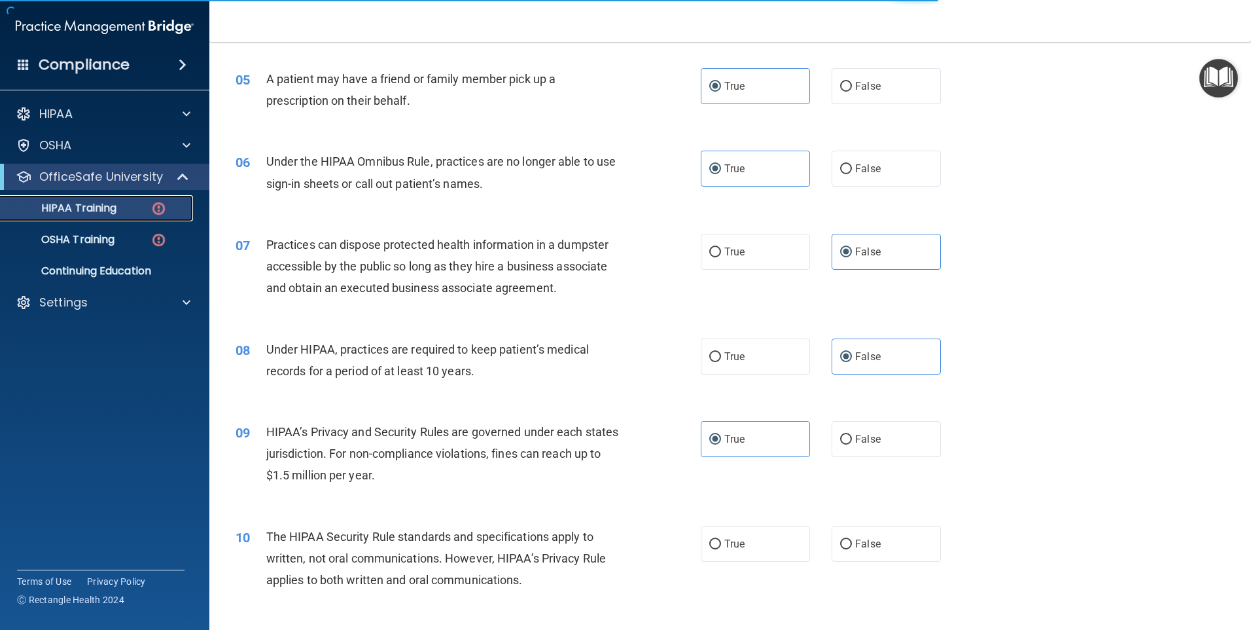
scroll to position [356, 0]
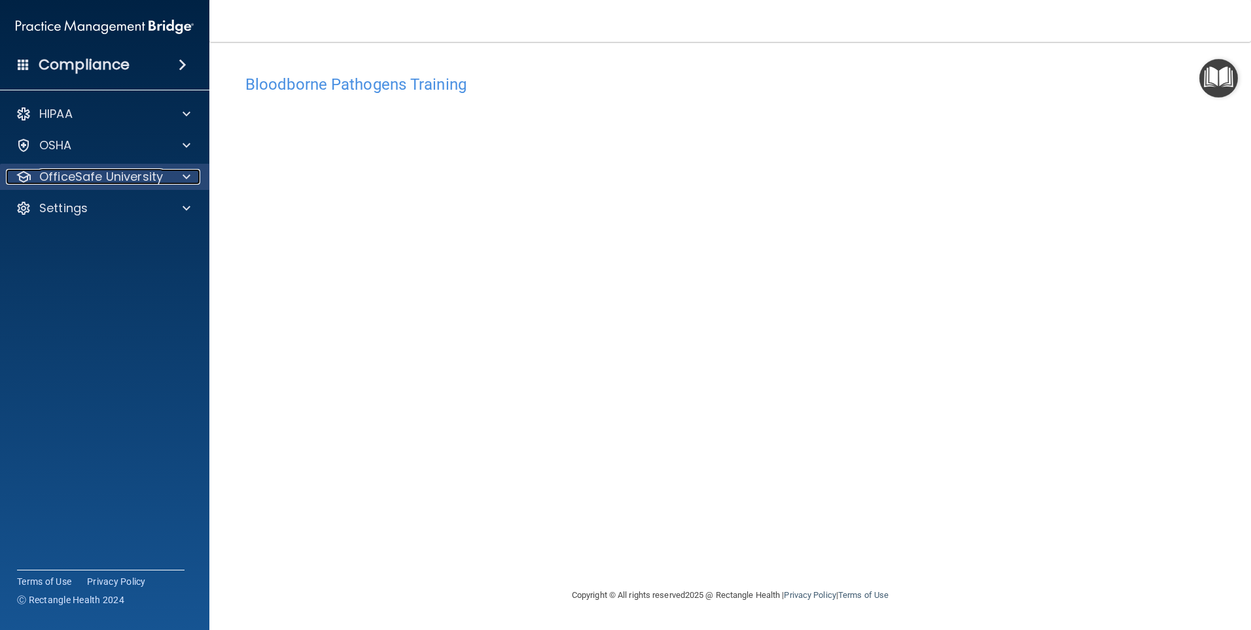
click at [113, 174] on p "OfficeSafe University" at bounding box center [101, 177] width 124 height 16
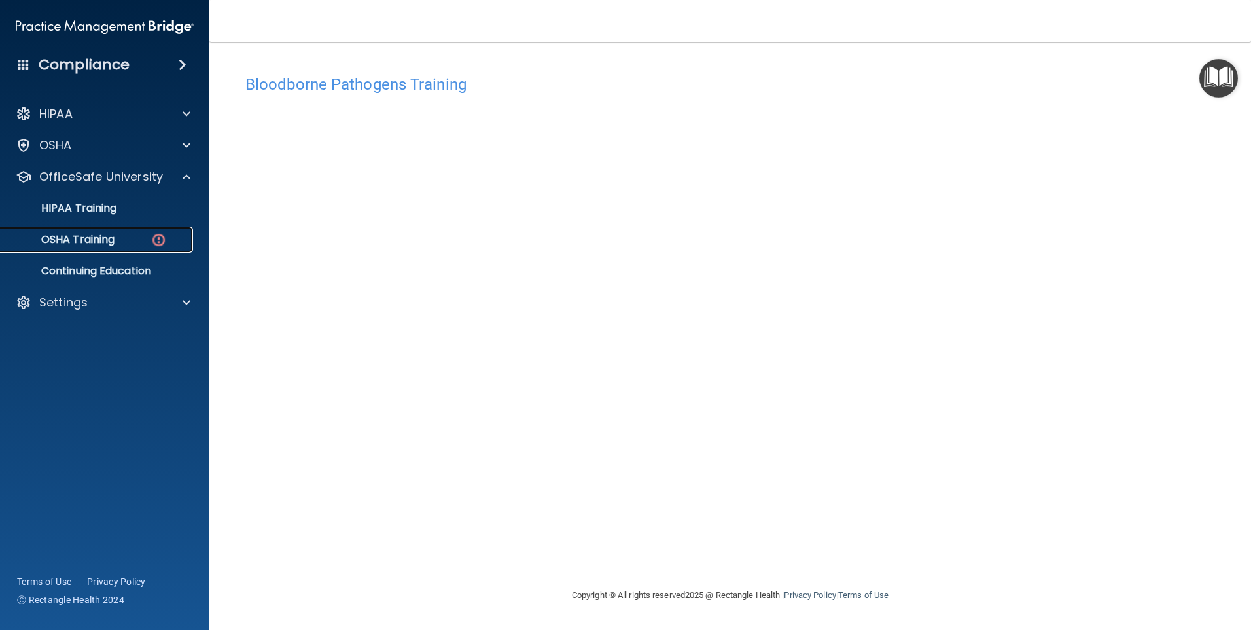
click at [111, 242] on p "OSHA Training" at bounding box center [62, 239] width 106 height 13
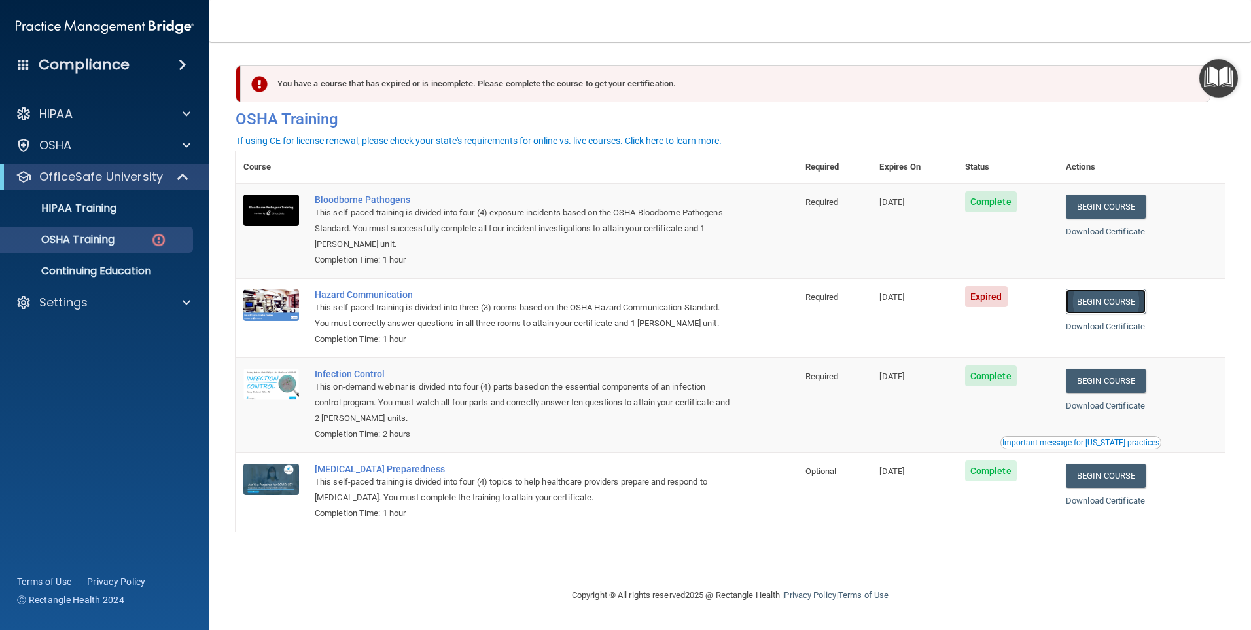
click at [1110, 296] on link "Begin Course" at bounding box center [1106, 301] width 80 height 24
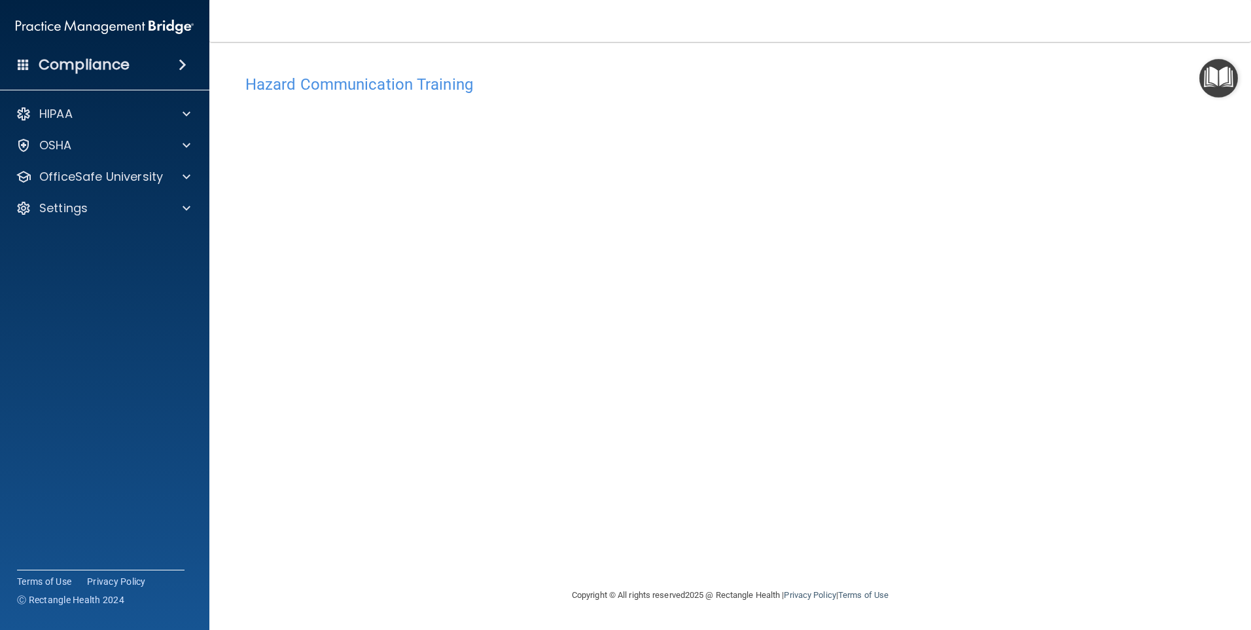
click at [1226, 76] on img "Open Resource Center" at bounding box center [1219, 78] width 39 height 39
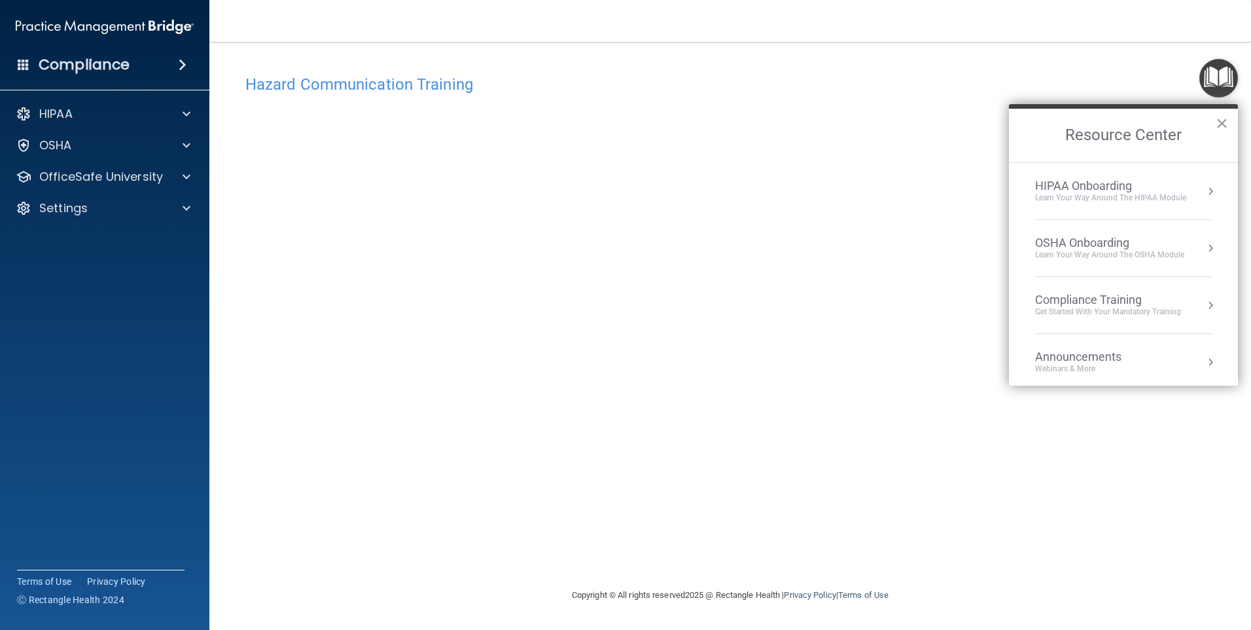
click at [1219, 122] on button "×" at bounding box center [1222, 123] width 12 height 21
